Goal: Information Seeking & Learning: Learn about a topic

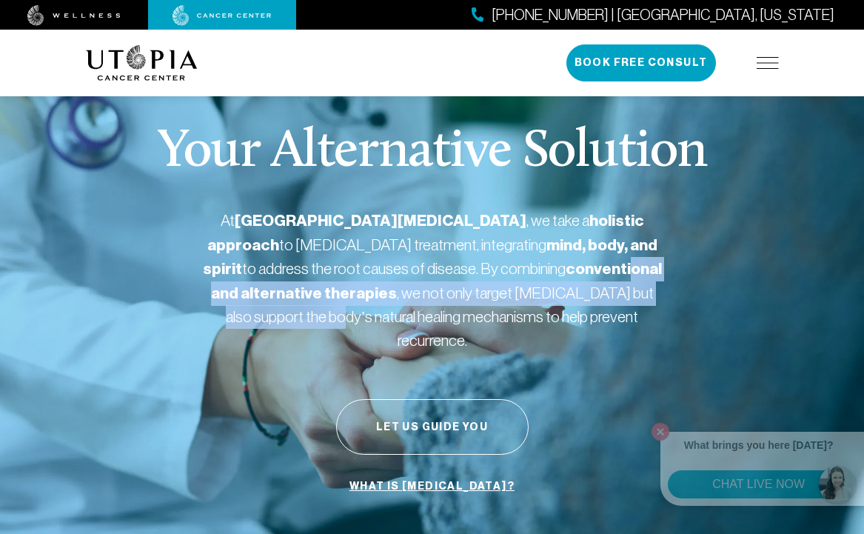
drag, startPoint x: 540, startPoint y: 292, endPoint x: 432, endPoint y: 267, distance: 111.0
click at [393, 275] on p "At [GEOGRAPHIC_DATA][MEDICAL_DATA] , we take a holistic approach to [MEDICAL_DA…" at bounding box center [432, 280] width 459 height 143
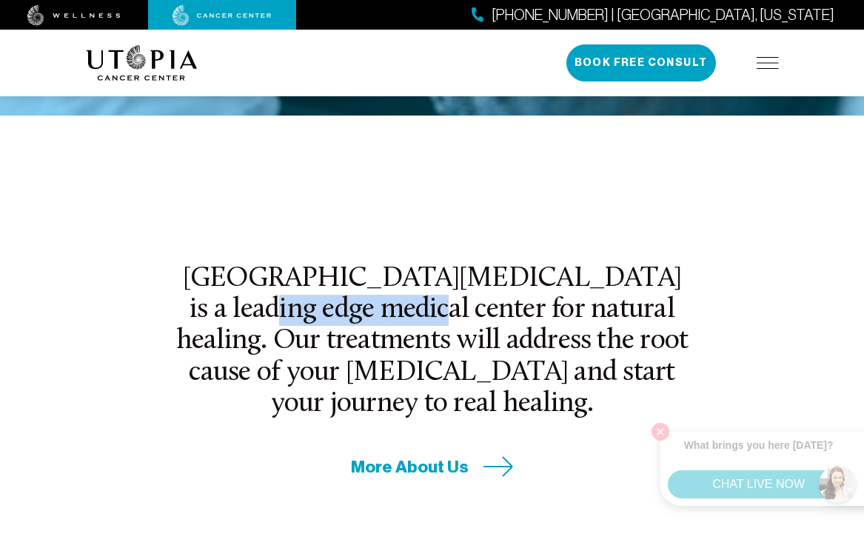
drag, startPoint x: 251, startPoint y: 275, endPoint x: 527, endPoint y: 287, distance: 276.6
click at [421, 286] on h2 "[GEOGRAPHIC_DATA][MEDICAL_DATA] is a leading edge medical center for natural he…" at bounding box center [433, 342] width 516 height 156
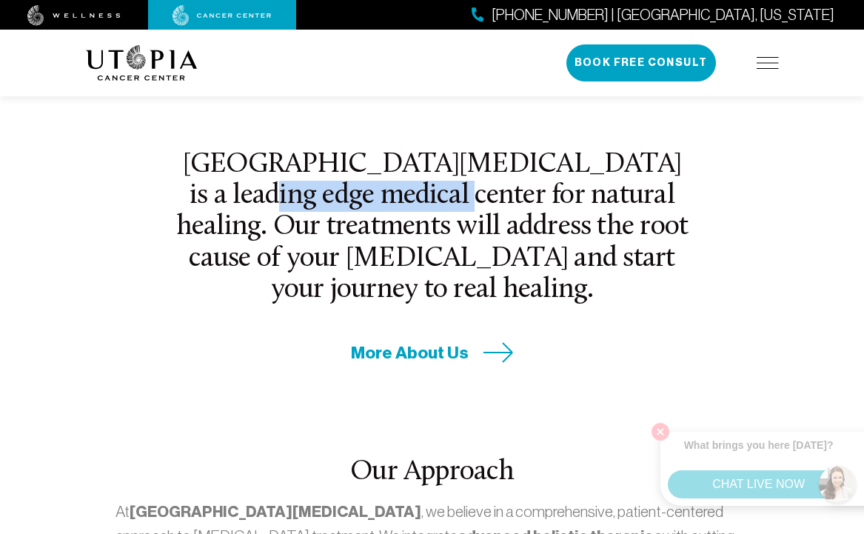
scroll to position [815, 0]
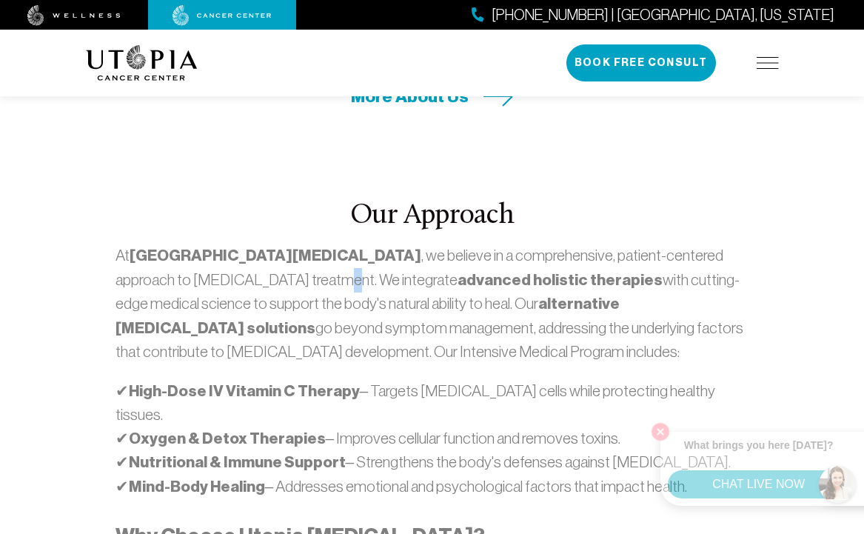
drag, startPoint x: 205, startPoint y: 222, endPoint x: 447, endPoint y: 278, distance: 248.5
click at [359, 244] on p "At [GEOGRAPHIC_DATA][MEDICAL_DATA] , we believe in a comprehensive, patient-cen…" at bounding box center [433, 304] width 634 height 120
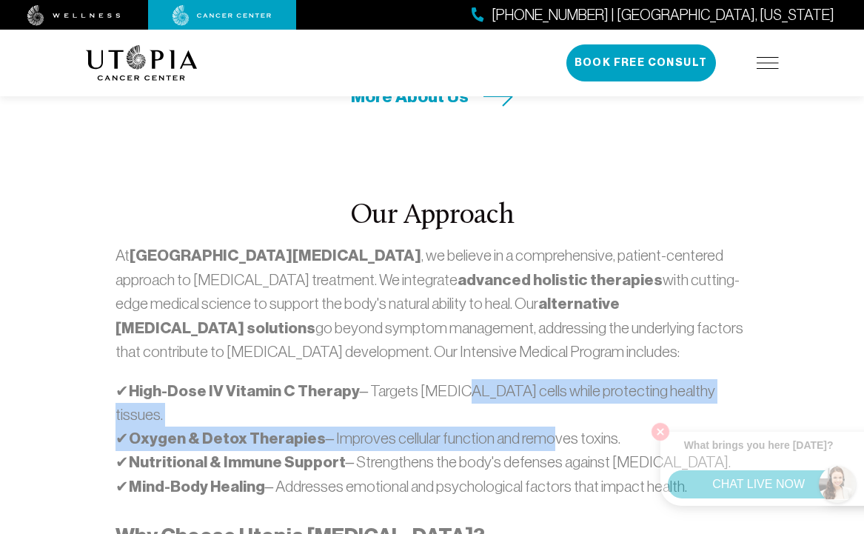
drag, startPoint x: 449, startPoint y: 333, endPoint x: 573, endPoint y: 376, distance: 130.7
click at [558, 379] on p "✔ High-Dose IV Vitamin C Therapy – Targets [MEDICAL_DATA] cells while protectin…" at bounding box center [433, 439] width 634 height 120
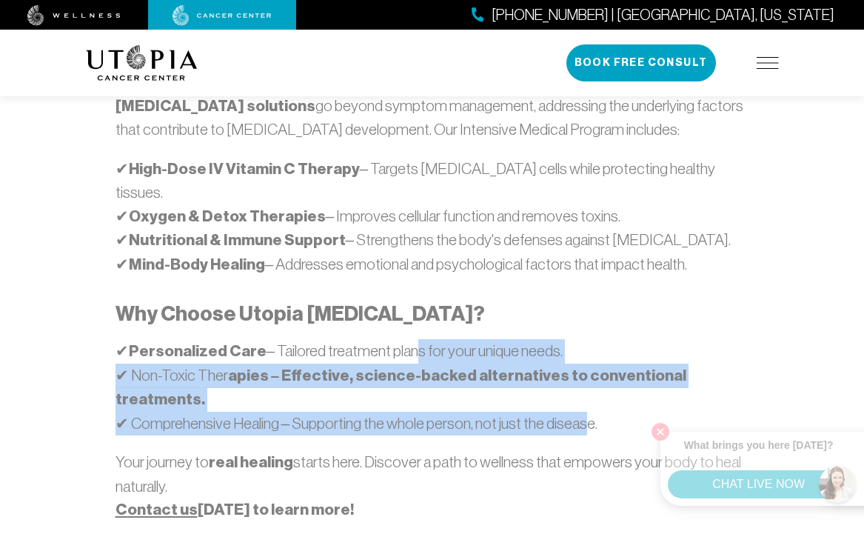
drag, startPoint x: 556, startPoint y: 313, endPoint x: 426, endPoint y: 269, distance: 137.0
click at [393, 339] on p "✔ Personalized Care – Tailored treatment plans for your unique needs. ✔ Non-Tox…" at bounding box center [433, 387] width 634 height 96
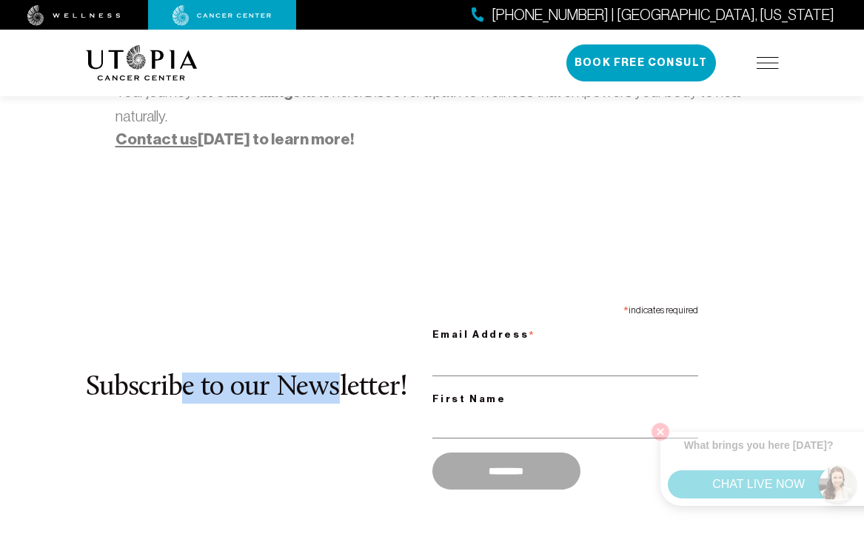
drag, startPoint x: 335, startPoint y: 321, endPoint x: 156, endPoint y: 281, distance: 183.7
click at [129, 298] on div "Subscribe to our Newsletter! * indicates required Email Address * First Name **…" at bounding box center [432, 398] width 693 height 200
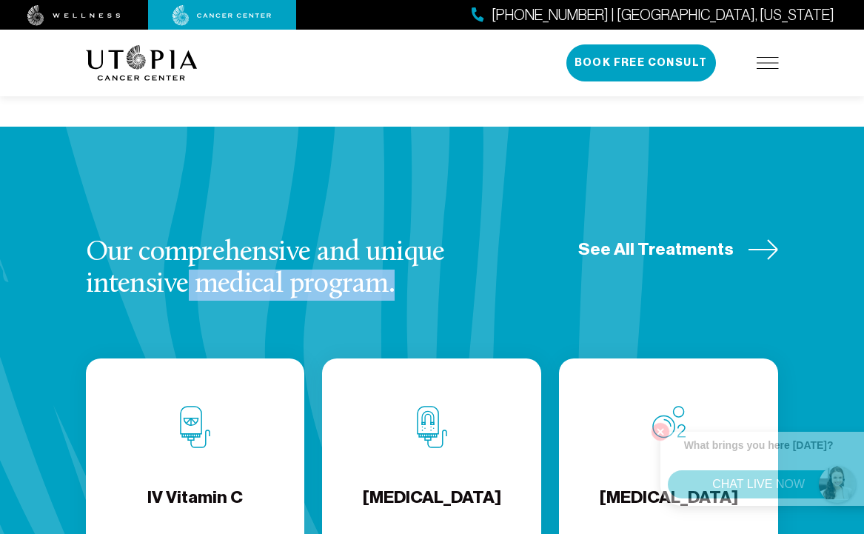
drag, startPoint x: 316, startPoint y: 169, endPoint x: 188, endPoint y: 172, distance: 127.4
click at [165, 238] on h3 "Our comprehensive and unique intensive medical program." at bounding box center [304, 269] width 437 height 62
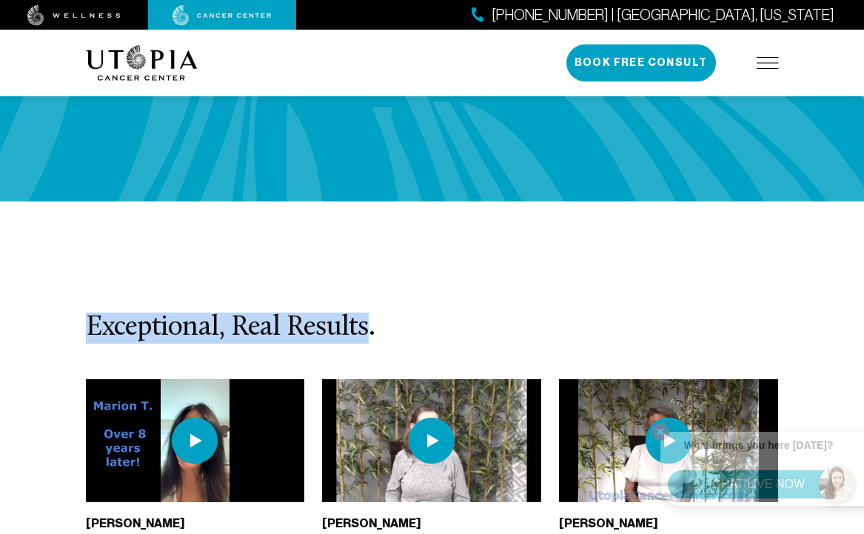
drag, startPoint x: 53, startPoint y: 141, endPoint x: 34, endPoint y: 139, distance: 18.8
click at [34, 201] on section "Exceptional, Real Results. [PERSON_NAME] [MEDICAL_DATA] - [PERSON_NAME]'s Life …" at bounding box center [432, 480] width 864 height 558
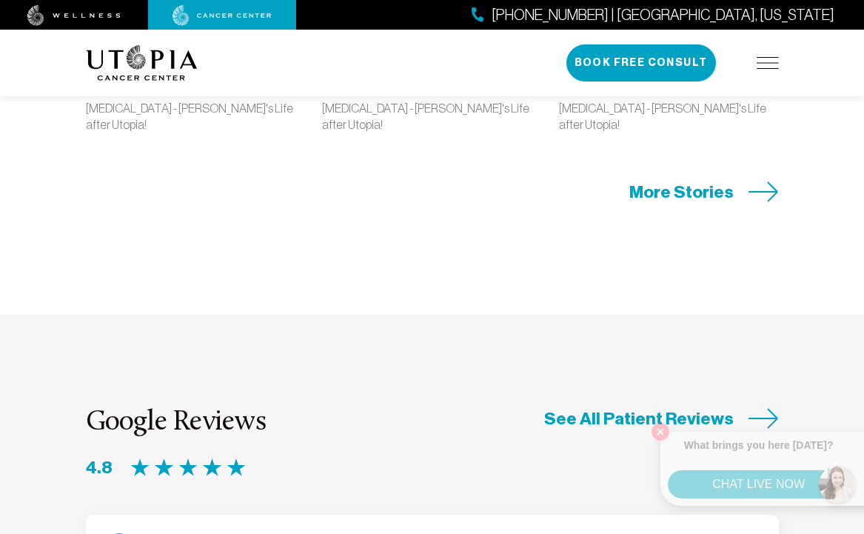
scroll to position [4297, 0]
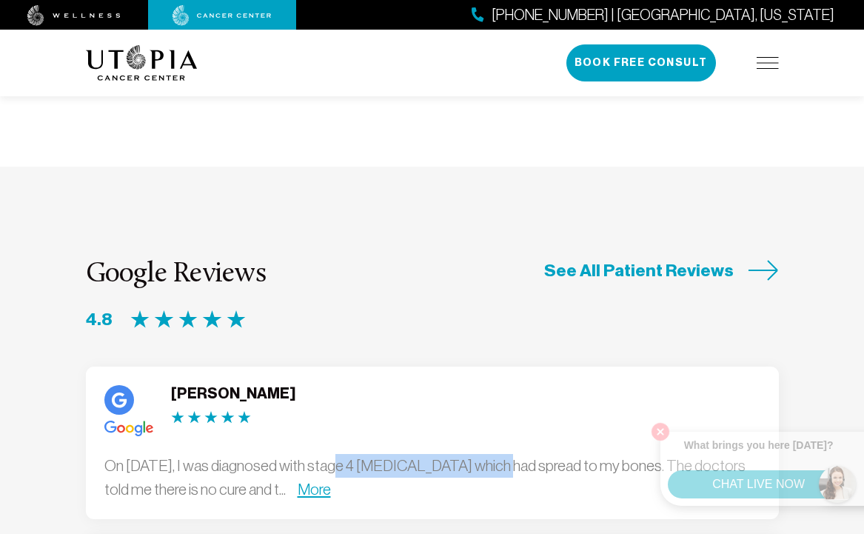
drag, startPoint x: 490, startPoint y: 274, endPoint x: 320, endPoint y: 261, distance: 170.1
click at [306, 454] on div "On [DATE], I was diagnosed with stage 4 [MEDICAL_DATA] which had spread to my b…" at bounding box center [432, 477] width 656 height 47
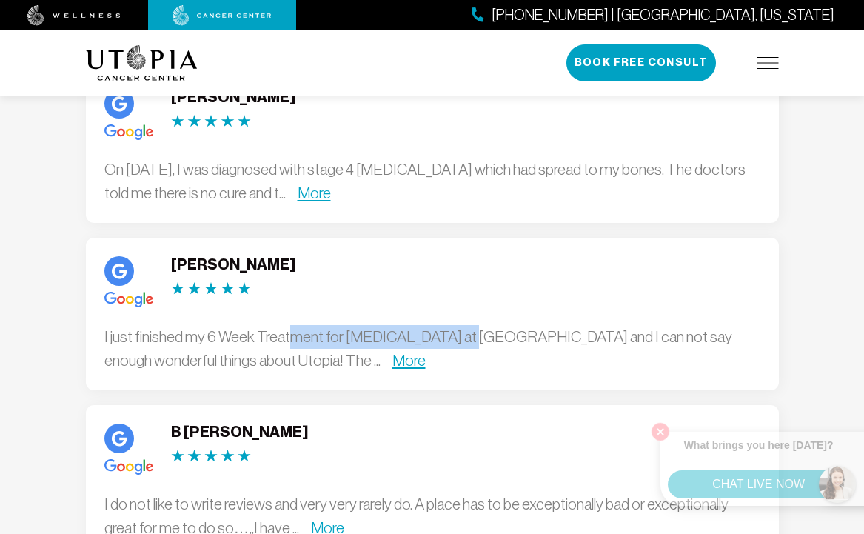
drag, startPoint x: 431, startPoint y: 142, endPoint x: 302, endPoint y: 161, distance: 130.3
click at [273, 325] on div "I just finished my 6 Week Treatment for [MEDICAL_DATA] at [GEOGRAPHIC_DATA] and…" at bounding box center [432, 348] width 656 height 47
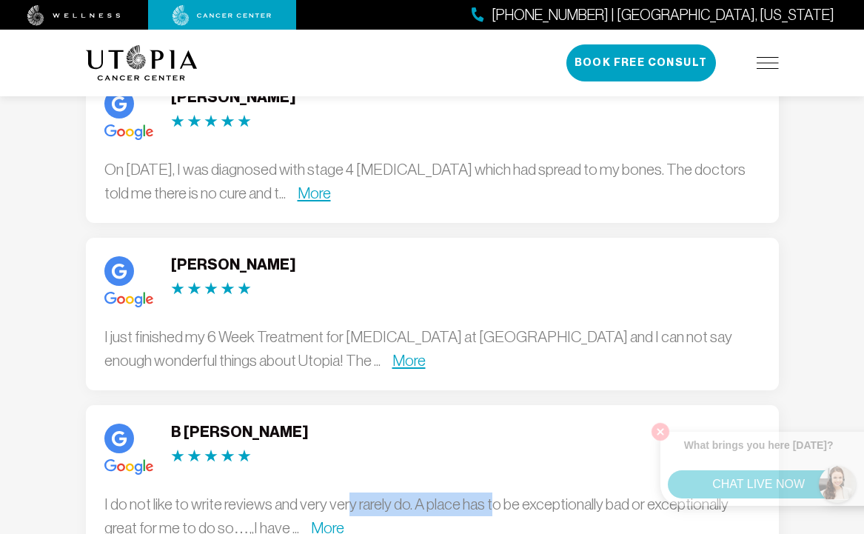
drag, startPoint x: 462, startPoint y: 317, endPoint x: 327, endPoint y: 307, distance: 136.0
click at [298, 493] on div "I do not like to write reviews and very very rarely do. A place has to be excep…" at bounding box center [432, 516] width 656 height 47
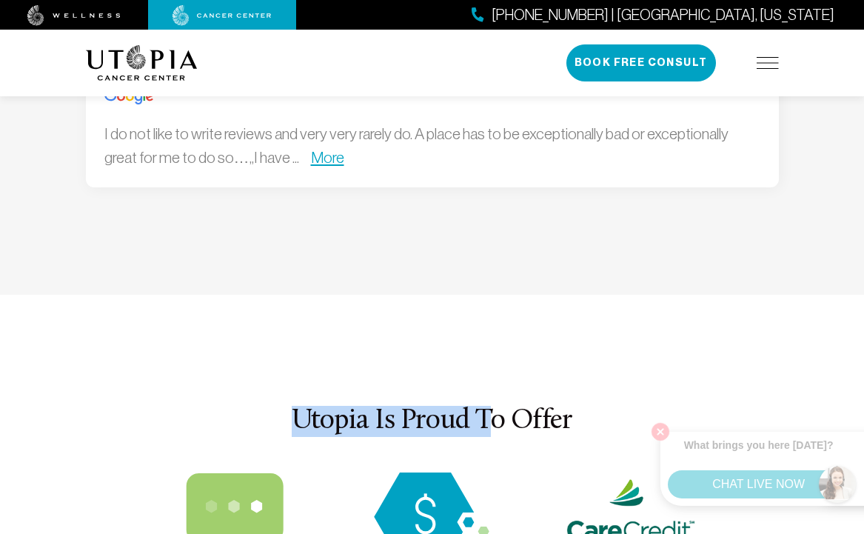
drag, startPoint x: 281, startPoint y: 231, endPoint x: 494, endPoint y: 228, distance: 213.4
click at [515, 406] on h3 "Utopia Is Proud To Offer" at bounding box center [432, 421] width 693 height 31
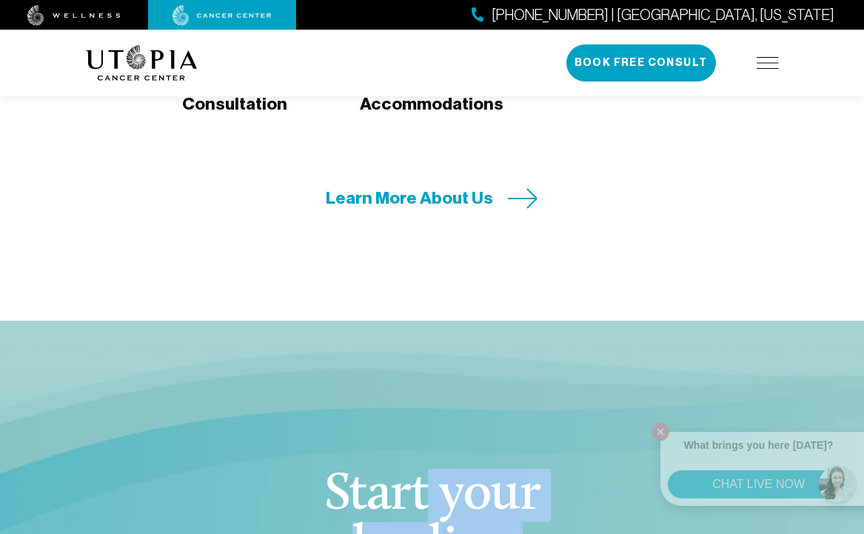
drag, startPoint x: 428, startPoint y: 311, endPoint x: 436, endPoint y: 370, distance: 59.7
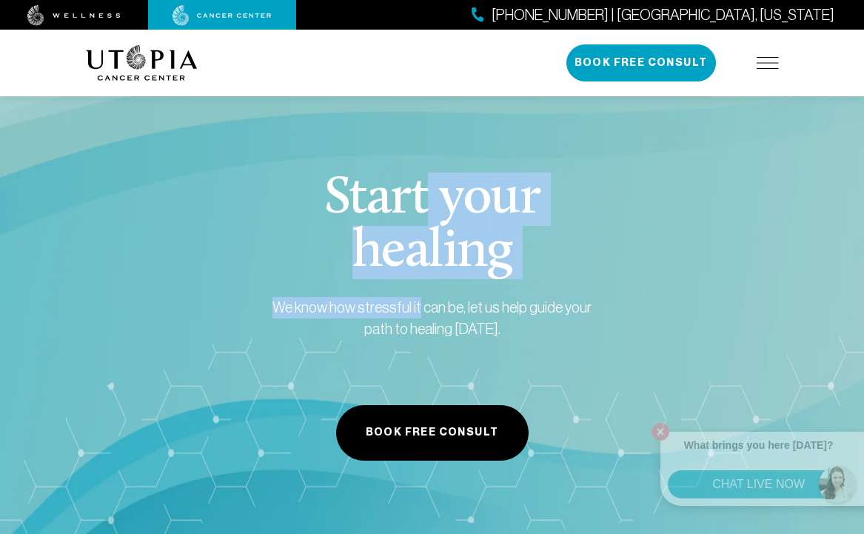
scroll to position [6000, 0]
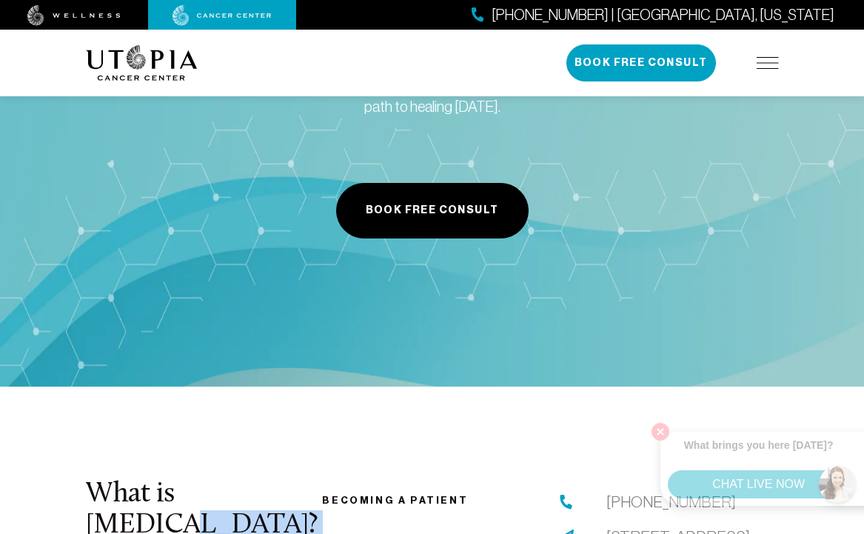
drag, startPoint x: 278, startPoint y: 318, endPoint x: 241, endPoint y: 416, distance: 104.6
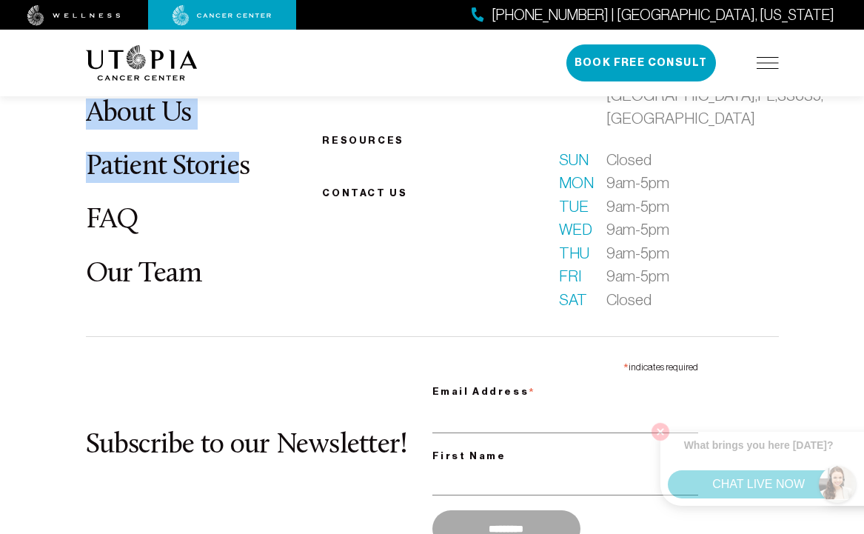
scroll to position [6574, 0]
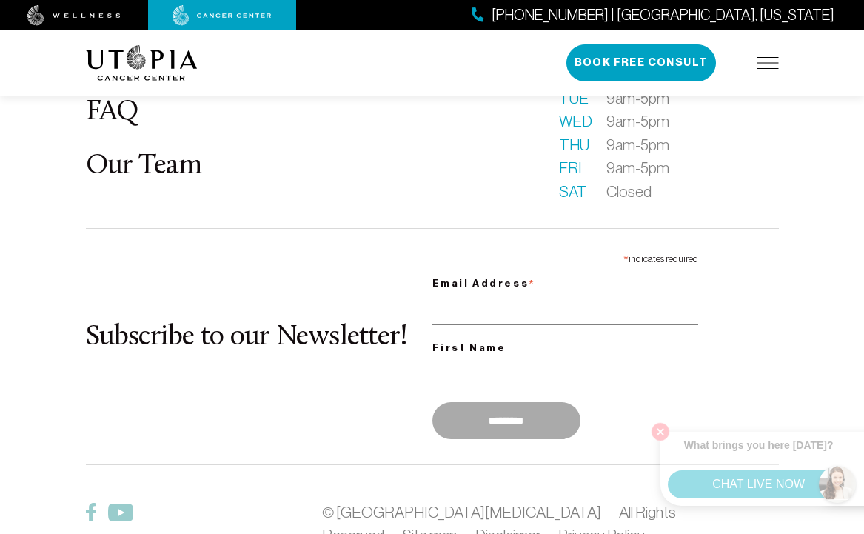
drag, startPoint x: 313, startPoint y: 427, endPoint x: 324, endPoint y: 424, distance: 12.4
click at [313, 428] on div "What is [MEDICAL_DATA]? About Us Patient Stories FAQ Our Team Becoming a patien…" at bounding box center [432, 269] width 711 height 726
click at [762, 59] on img at bounding box center [768, 63] width 22 height 12
